Goal: Task Accomplishment & Management: Use online tool/utility

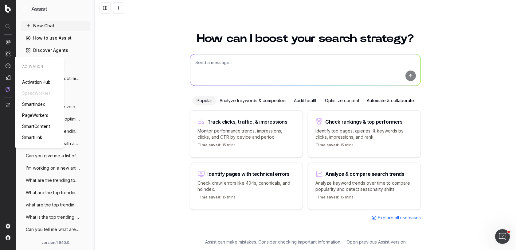
click at [28, 112] on link "PageWorkers" at bounding box center [36, 115] width 29 height 6
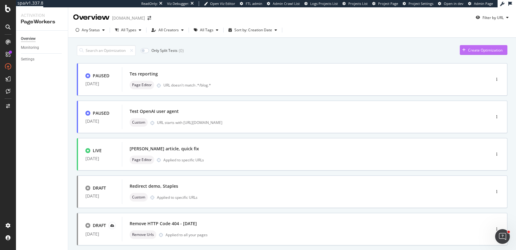
click at [492, 47] on div "Create Optimization" at bounding box center [480, 49] width 43 height 9
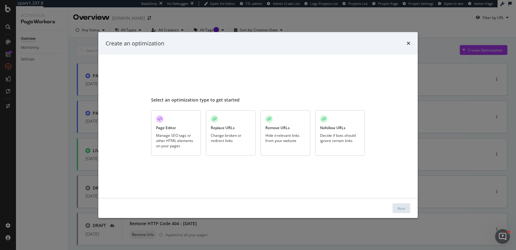
click at [169, 122] on div "Page Editor Manage SEO tags or other HTML elements on your pages" at bounding box center [176, 133] width 50 height 46
click at [402, 209] on div "Next" at bounding box center [401, 208] width 8 height 5
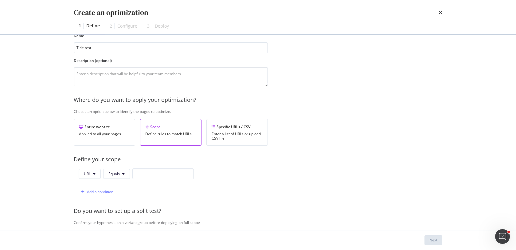
scroll to position [37, 0]
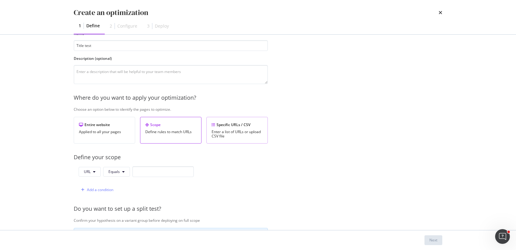
type input "Title test"
click at [248, 130] on div "Enter a list of URLs or upload CSV file" at bounding box center [236, 134] width 51 height 9
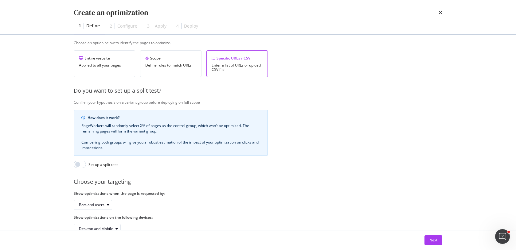
scroll to position [116, 0]
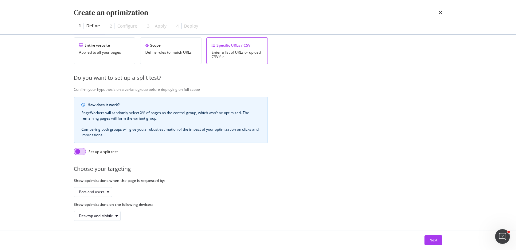
click at [86, 151] on input "modal" at bounding box center [80, 151] width 12 height 7
checkbox input "true"
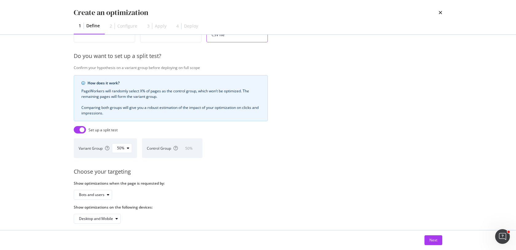
scroll to position [144, 0]
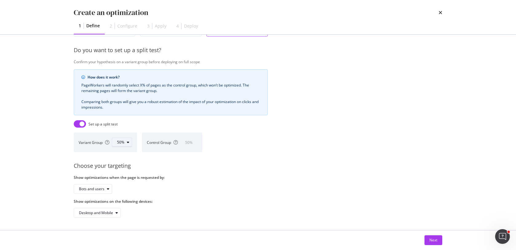
click at [127, 147] on button "50%" at bounding box center [122, 143] width 20 height 10
click at [124, 173] on div "80%" at bounding box center [123, 172] width 7 height 5
click at [107, 191] on icon "modal" at bounding box center [108, 189] width 2 height 4
click at [142, 183] on div "Show optimizations when the page is requested by: Bots and users" at bounding box center [171, 184] width 194 height 19
click at [440, 238] on button "Next" at bounding box center [433, 240] width 18 height 10
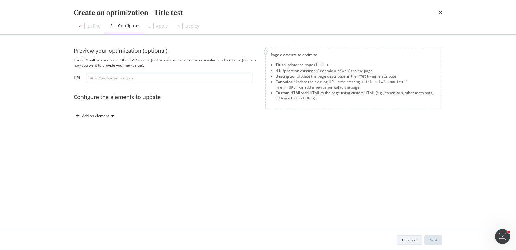
scroll to position [0, 0]
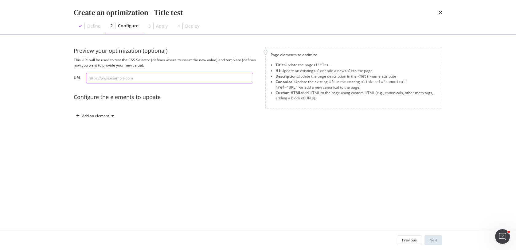
click at [188, 79] on input "modal" at bounding box center [169, 78] width 167 height 11
click at [223, 140] on div "Preview your optimization (optional) This URL will be used to test the CSS Sele…" at bounding box center [258, 132] width 368 height 171
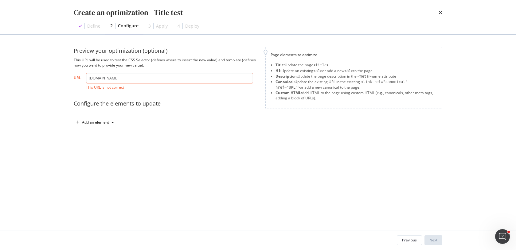
click at [88, 76] on input "[DOMAIN_NAME]" at bounding box center [169, 78] width 167 height 11
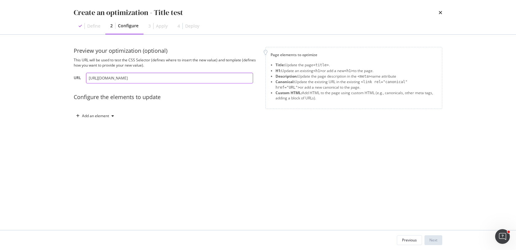
type input "[URL][DOMAIN_NAME]"
click at [169, 114] on div "Add an element" at bounding box center [166, 116] width 184 height 10
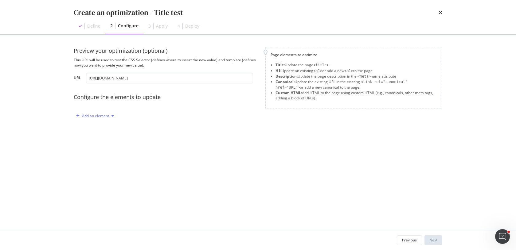
click at [111, 117] on icon "modal" at bounding box center [112, 116] width 2 height 4
click at [108, 129] on div "Title" at bounding box center [98, 128] width 41 height 8
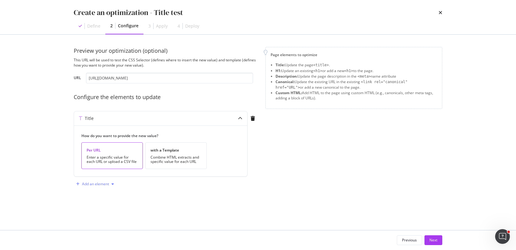
click at [92, 185] on div "Add an element" at bounding box center [95, 184] width 27 height 4
click at [265, 131] on div "Preview your optimization (optional) This URL will be used to test the CSS Sele…" at bounding box center [258, 118] width 368 height 142
click at [253, 119] on icon "modal" at bounding box center [252, 118] width 4 height 5
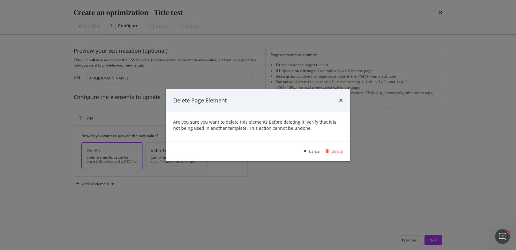
click at [337, 153] on div "Delete" at bounding box center [336, 151] width 11 height 5
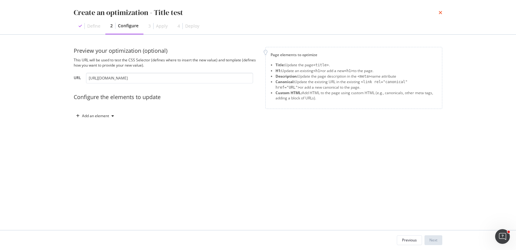
click at [441, 13] on icon "times" at bounding box center [440, 12] width 4 height 5
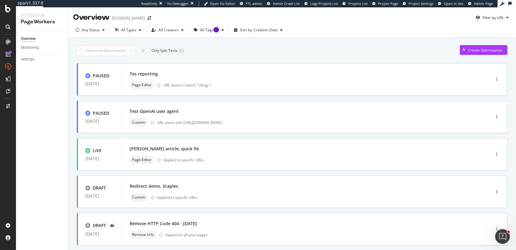
click at [371, 56] on div "Only Split Tests ( 0 ) Create Optimization PAUSED [DATE] Tes reporting Page Edi…" at bounding box center [292, 246] width 430 height 409
click at [203, 154] on div "[PERSON_NAME] article, quick fix Page Editor Applied to specific URLs" at bounding box center [297, 155] width 335 height 20
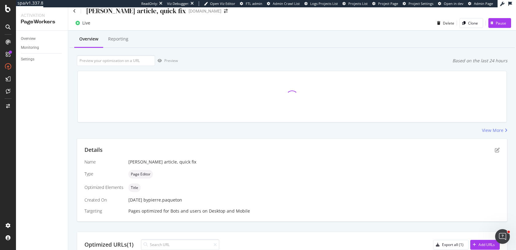
scroll to position [67, 0]
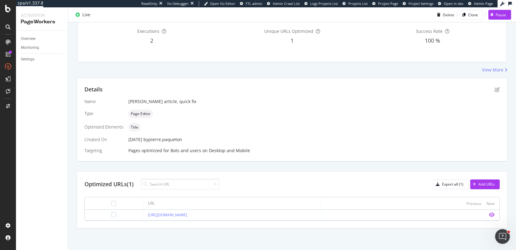
click at [492, 215] on icon "eye" at bounding box center [492, 214] width 6 height 5
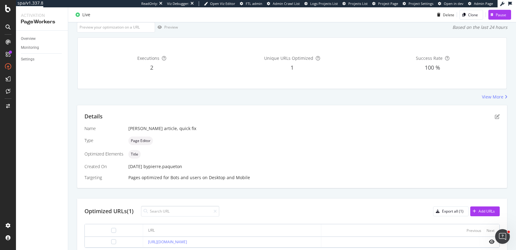
scroll to position [37, 0]
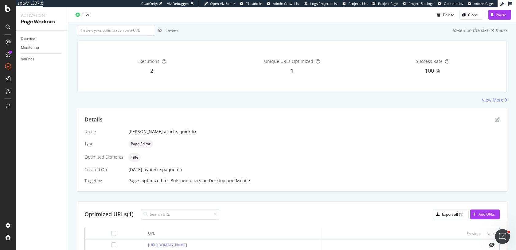
click at [234, 51] on div "Unique URLs Optimized 1" at bounding box center [292, 66] width 138 height 41
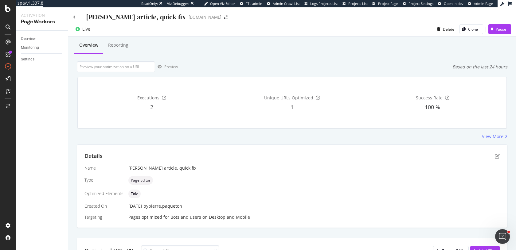
click at [77, 20] on div "[PERSON_NAME] article, quick fix" at bounding box center [129, 17] width 113 height 10
click at [76, 19] on div "[PERSON_NAME] article, quick fix" at bounding box center [129, 17] width 113 height 10
click at [75, 17] on icon at bounding box center [74, 17] width 3 height 4
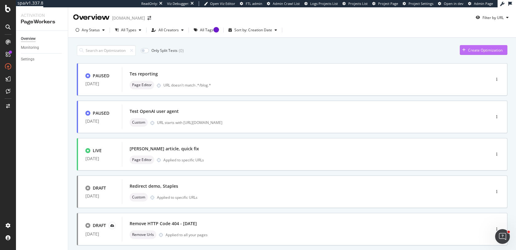
click at [475, 48] on div "Create Optimization" at bounding box center [485, 50] width 34 height 5
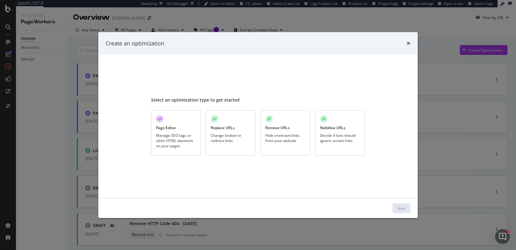
click at [176, 135] on div "Manage SEO tags or other HTML elements on your pages" at bounding box center [176, 141] width 40 height 16
click at [408, 207] on button "Next" at bounding box center [401, 208] width 18 height 10
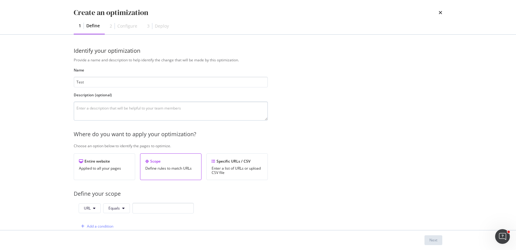
type input "Test"
click at [95, 112] on textarea "modal" at bounding box center [171, 111] width 194 height 19
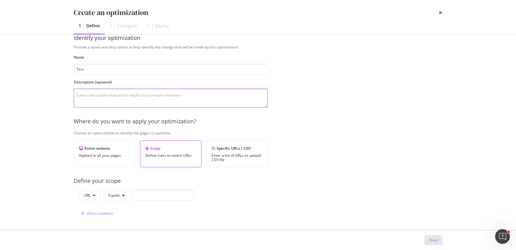
scroll to position [28, 0]
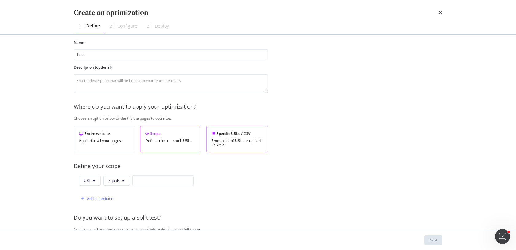
click at [231, 142] on div "Enter a list of URLs or upload CSV file" at bounding box center [236, 143] width 51 height 9
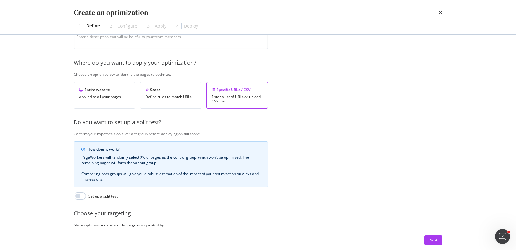
scroll to position [110, 0]
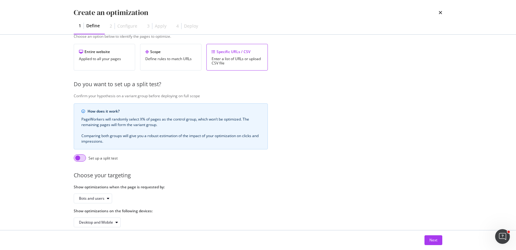
click at [79, 159] on input "modal" at bounding box center [80, 157] width 12 height 7
checkbox input "true"
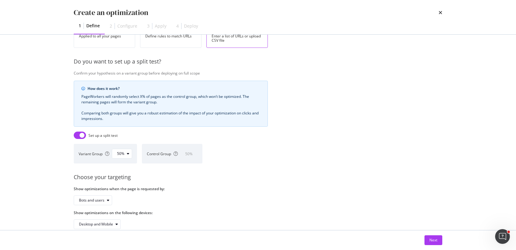
scroll to position [144, 0]
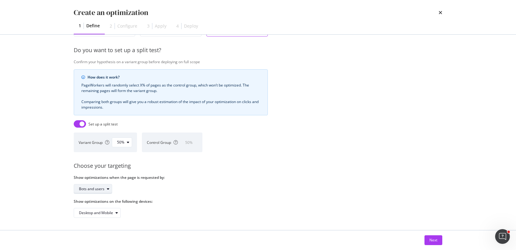
click at [98, 188] on div "Bots and users" at bounding box center [91, 189] width 25 height 4
click at [99, 188] on div "Bots and users" at bounding box center [91, 189] width 25 height 4
click at [438, 239] on button "Next" at bounding box center [433, 240] width 18 height 10
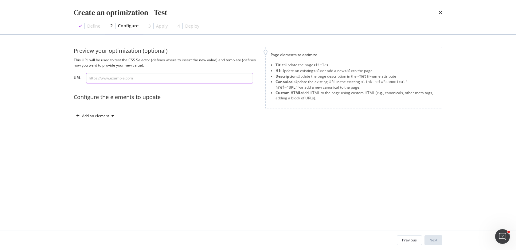
click at [127, 78] on input "modal" at bounding box center [169, 78] width 167 height 11
type input "[URL][DOMAIN_NAME]"
click at [169, 126] on div "Preview your optimization (optional) This URL will be used to test the CSS Sele…" at bounding box center [258, 90] width 368 height 86
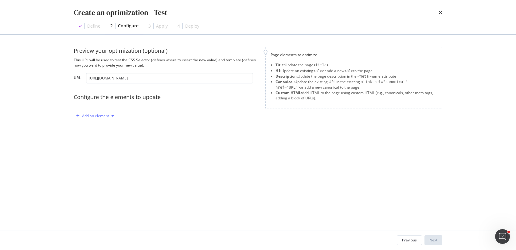
click at [98, 119] on div "Add an element" at bounding box center [95, 115] width 43 height 9
click at [98, 125] on div "Title" at bounding box center [98, 128] width 41 height 8
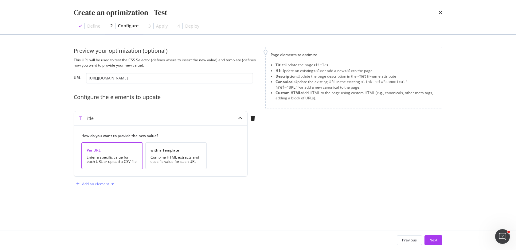
click at [99, 184] on div "Add an element" at bounding box center [95, 184] width 27 height 4
click at [100, 208] on div "Description" at bounding box center [100, 205] width 20 height 5
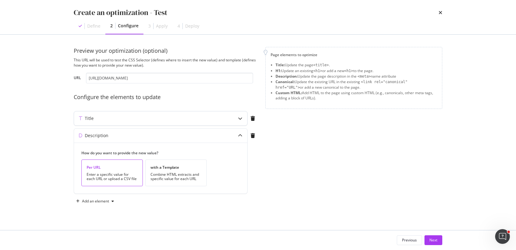
click at [241, 119] on icon "modal" at bounding box center [240, 118] width 4 height 4
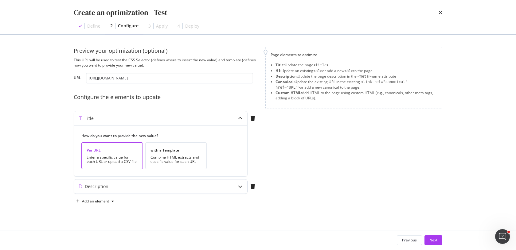
click at [113, 187] on div "Description" at bounding box center [148, 187] width 149 height 6
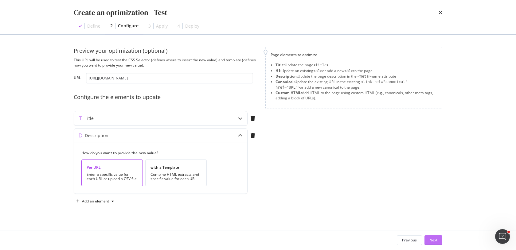
click at [432, 241] on div "Next" at bounding box center [433, 240] width 8 height 5
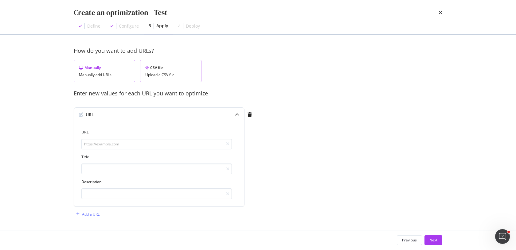
click at [160, 69] on div "CSV file" at bounding box center [170, 67] width 51 height 5
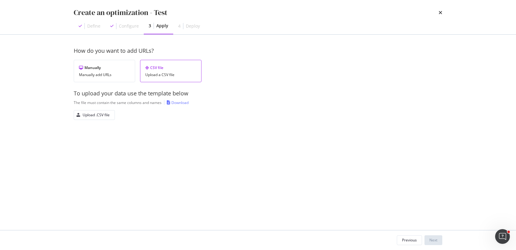
click at [437, 10] on div "Create an optimization - Test" at bounding box center [258, 12] width 368 height 10
click at [439, 11] on icon "times" at bounding box center [440, 12] width 4 height 5
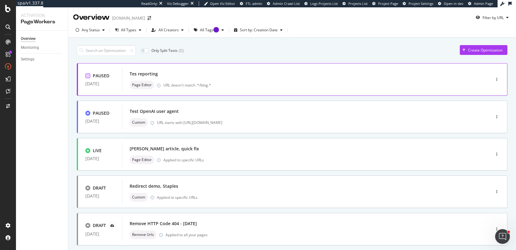
click at [87, 76] on div at bounding box center [87, 75] width 5 height 5
click at [87, 76] on icon at bounding box center [88, 75] width 3 height 3
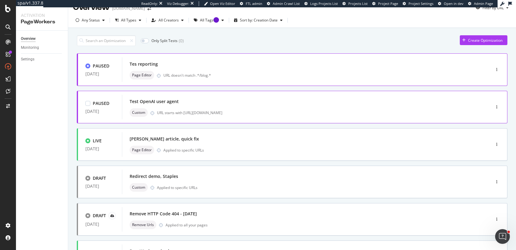
scroll to position [10, 0]
click at [212, 108] on div "Custom URL starts with [URL][DOMAIN_NAME]" at bounding box center [297, 112] width 335 height 9
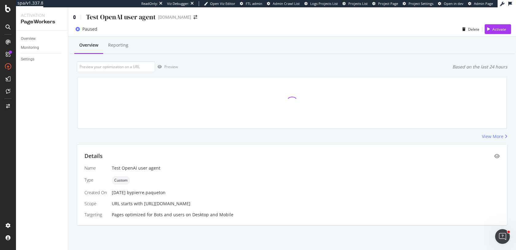
click at [73, 18] on icon at bounding box center [74, 17] width 3 height 4
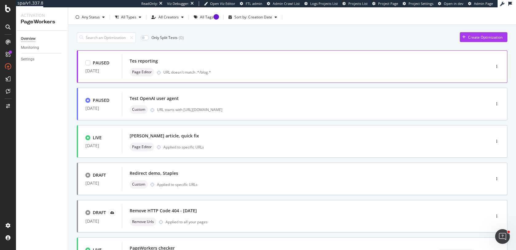
scroll to position [14, 0]
